Goal: Information Seeking & Learning: Learn about a topic

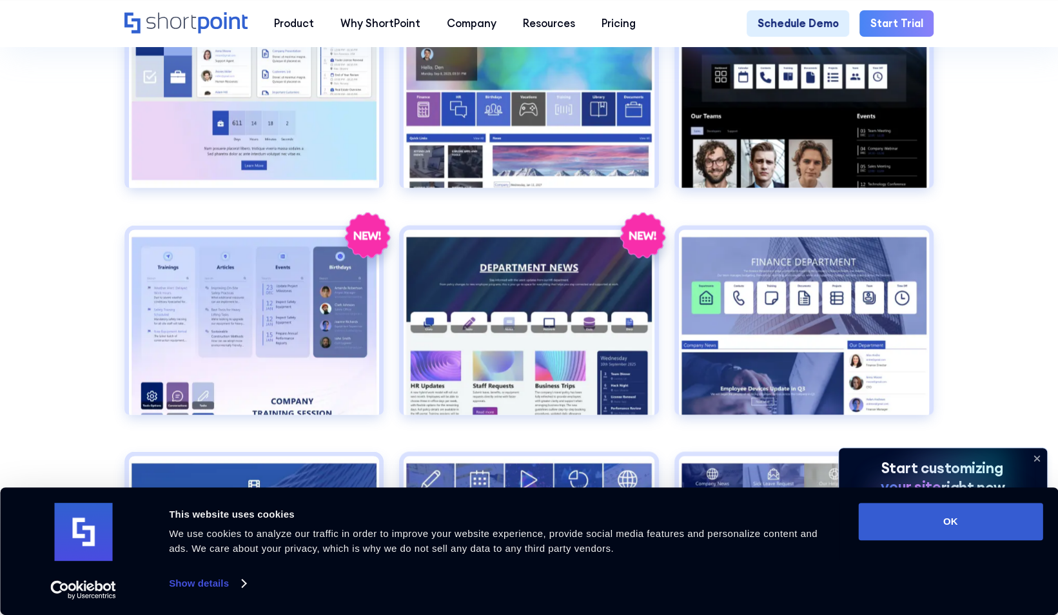
scroll to position [1499, 0]
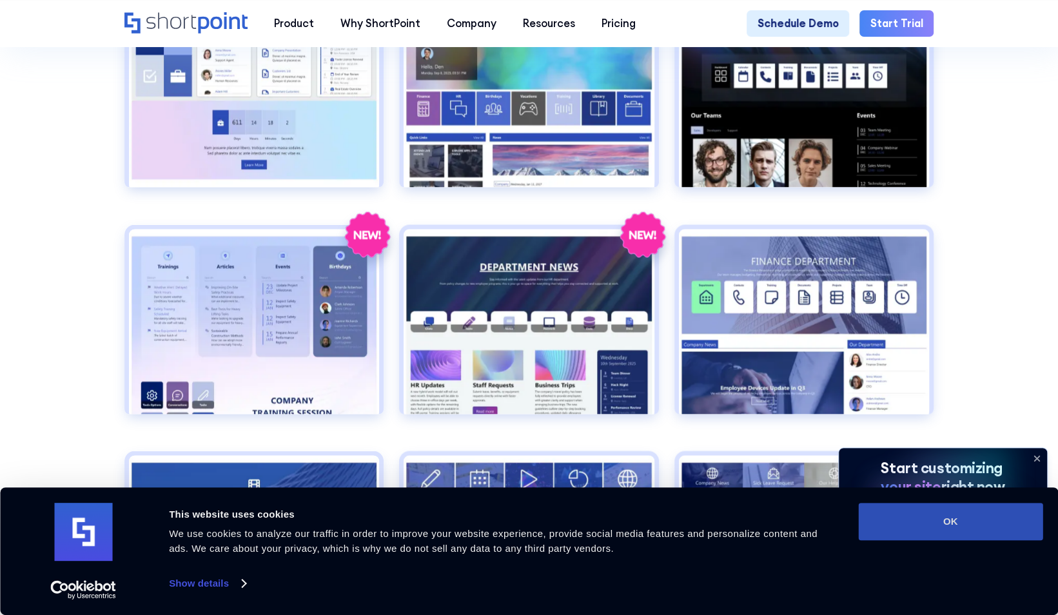
click at [963, 516] on button "OK" at bounding box center [950, 521] width 184 height 37
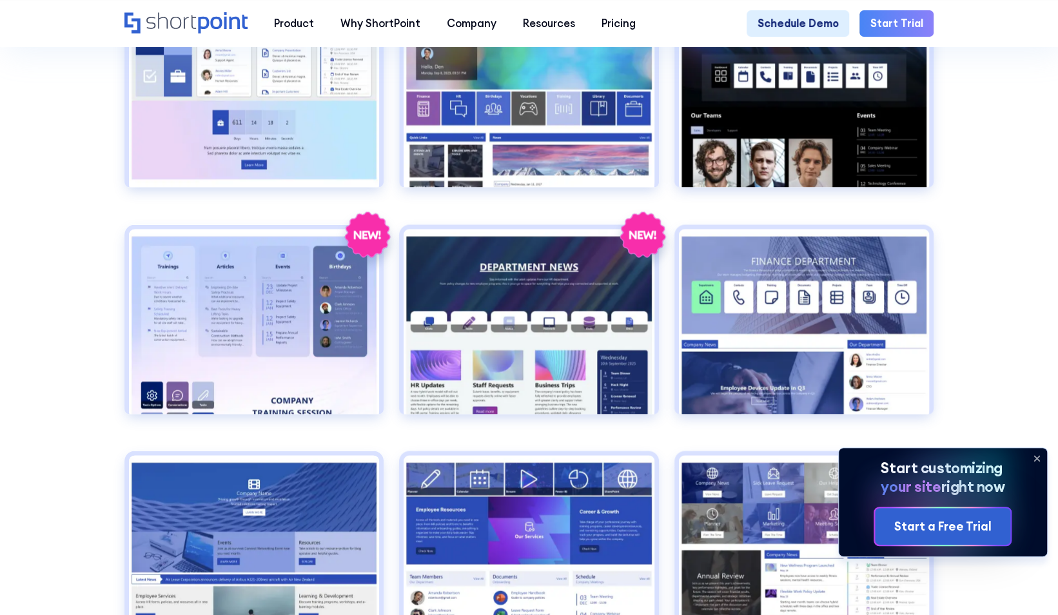
scroll to position [0, 0]
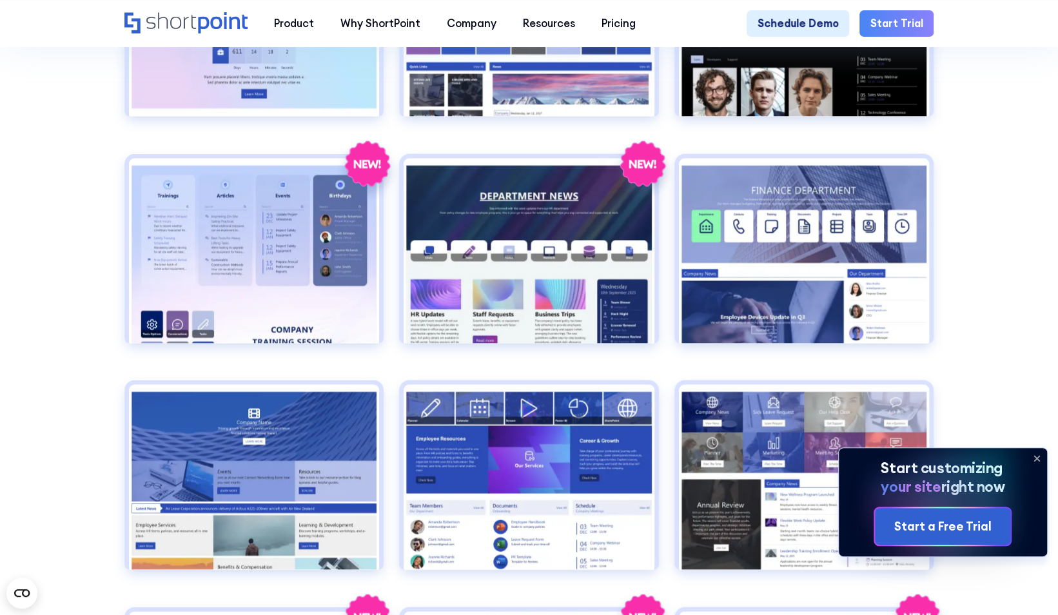
scroll to position [1567, 0]
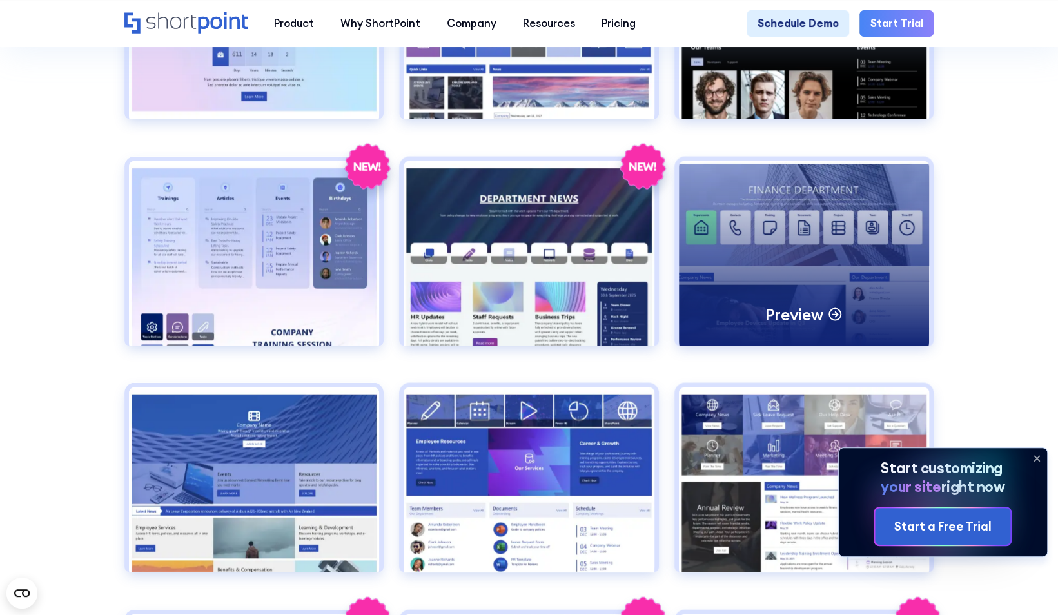
click at [825, 262] on div "Preview" at bounding box center [804, 253] width 250 height 185
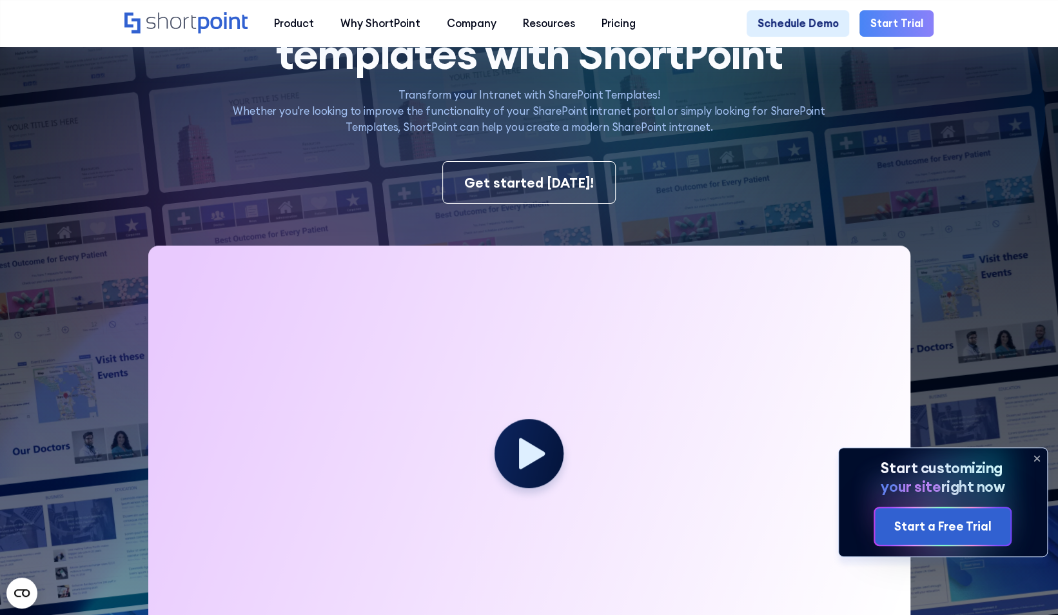
scroll to position [0, 0]
